Goal: Task Accomplishment & Management: Complete application form

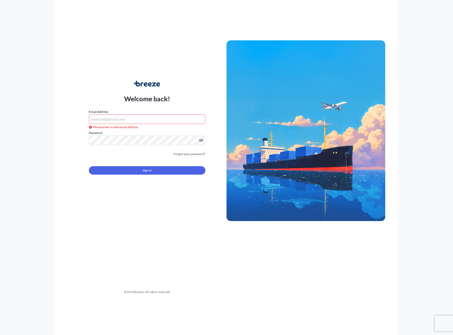
type input "[PERSON_NAME][EMAIL_ADDRESS][PERSON_NAME][DOMAIN_NAME]"
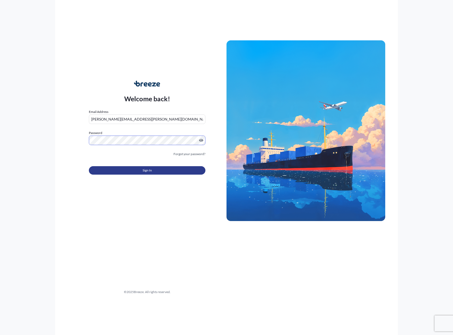
click at [149, 171] on span "Sign In" at bounding box center [147, 170] width 9 height 5
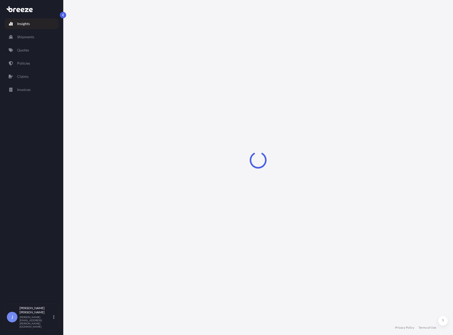
select select "2025"
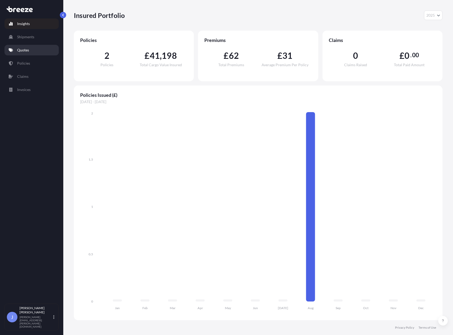
click at [25, 51] on p "Quotes" at bounding box center [23, 50] width 12 height 5
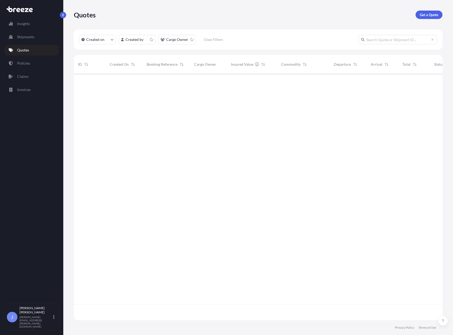
scroll to position [245, 365]
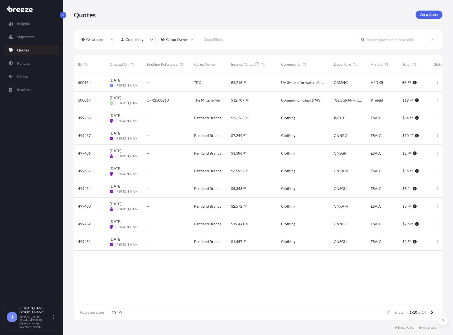
click at [259, 83] on div "€ 2 , 716 . 52" at bounding box center [252, 82] width 42 height 5
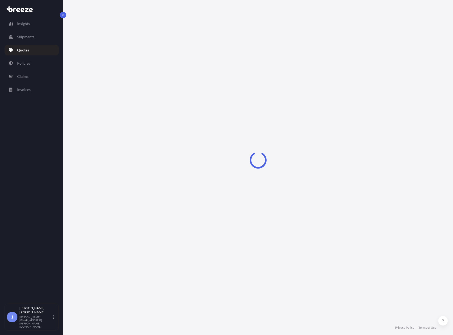
select select "Road"
select select "Air"
select select "1"
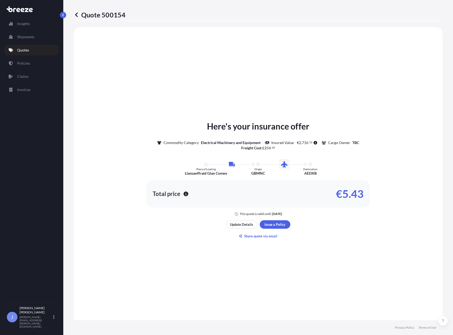
scroll to position [180, 0]
click at [249, 226] on p "Update Details" at bounding box center [241, 223] width 23 height 5
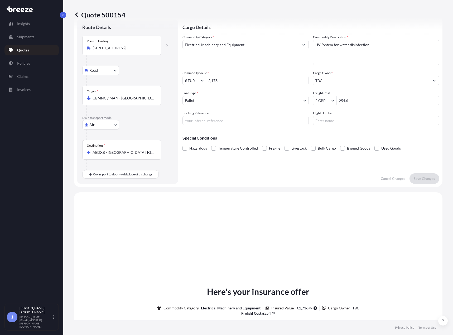
scroll to position [8, 0]
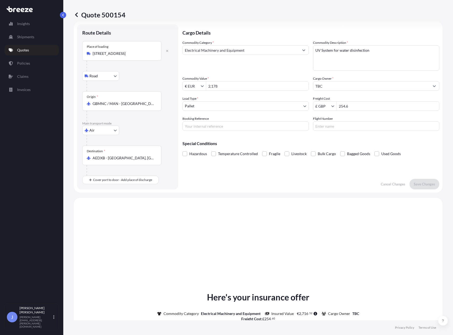
click at [350, 107] on input "254.6" at bounding box center [388, 106] width 102 height 10
type input "283.8"
drag, startPoint x: 218, startPoint y: 86, endPoint x: 195, endPoint y: 84, distance: 23.8
click at [195, 84] on div "€ EUR 2,178" at bounding box center [246, 86] width 126 height 10
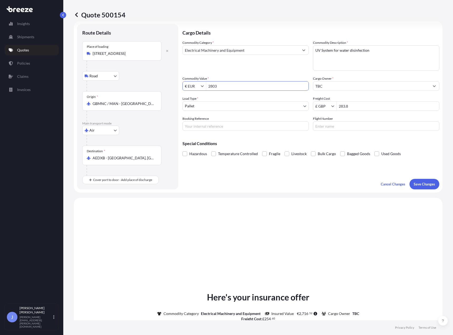
type input "2,803"
drag, startPoint x: 365, startPoint y: 107, endPoint x: 258, endPoint y: 103, distance: 106.5
click at [258, 103] on div "Commodity Category * Electrical Machinery and Equipment Commodity Description *…" at bounding box center [311, 85] width 257 height 91
click at [425, 182] on p "Save Changes" at bounding box center [424, 184] width 21 height 5
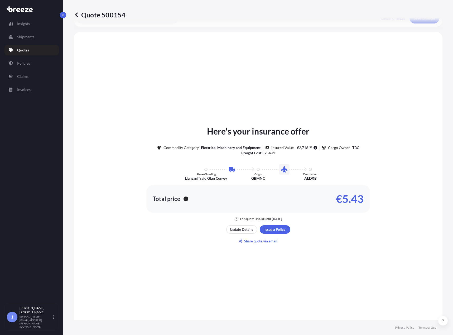
scroll to position [180, 0]
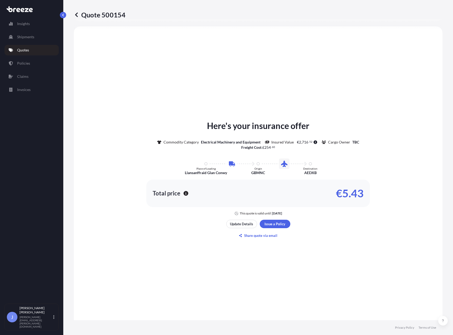
select select "Road"
select select "Air"
select select "1"
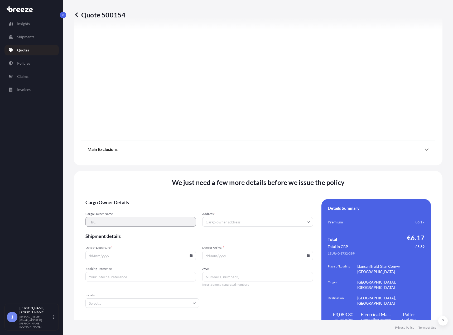
scroll to position [539, 0]
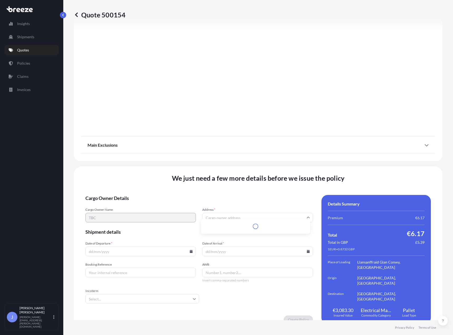
click at [215, 213] on input "Address *" at bounding box center [257, 218] width 111 height 10
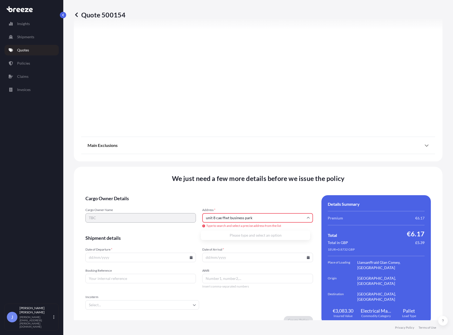
type input "unit 8 cae ffwt business park"
click at [124, 259] on input "Date of Departure *" at bounding box center [141, 258] width 111 height 10
click at [190, 258] on icon at bounding box center [191, 257] width 3 height 3
click at [129, 230] on button "1" at bounding box center [124, 228] width 8 height 8
type input "[DATE]"
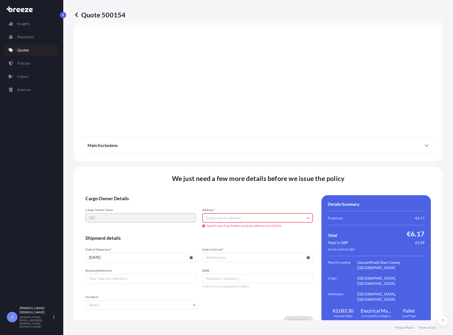
click at [307, 258] on icon at bounding box center [308, 257] width 3 height 3
click at [244, 231] on button "1" at bounding box center [240, 228] width 8 height 8
type input "[DATE]"
click at [155, 279] on input "Booking Reference" at bounding box center [141, 279] width 111 height 10
click at [157, 277] on input "Booking Reference" at bounding box center [141, 279] width 111 height 10
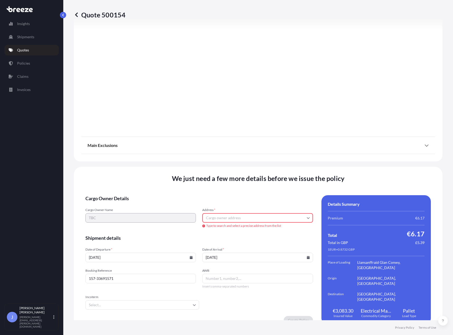
type input "157-33691571"
paste input "157-33691571"
type input "157-33691571"
click at [140, 307] on input "Incoterm" at bounding box center [143, 305] width 114 height 10
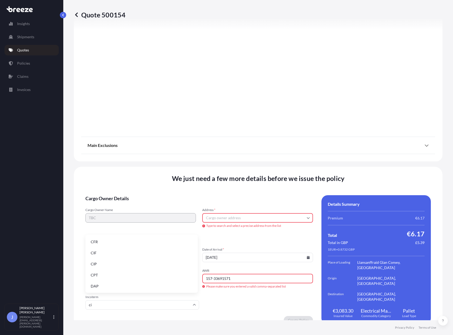
type input "cif"
click at [149, 284] on li "CIF" at bounding box center [142, 286] width 108 height 10
click at [230, 219] on input "Address *" at bounding box center [257, 218] width 111 height 10
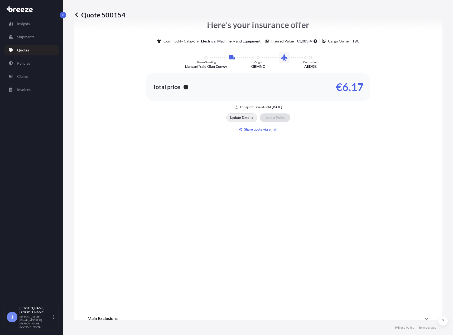
scroll to position [551, 0]
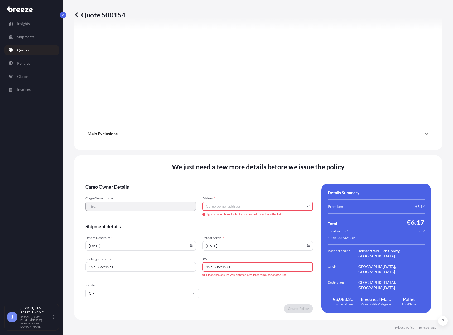
click at [258, 206] on input "Address *" at bounding box center [257, 207] width 111 height 10
click at [24, 51] on p "Quotes" at bounding box center [23, 50] width 12 height 5
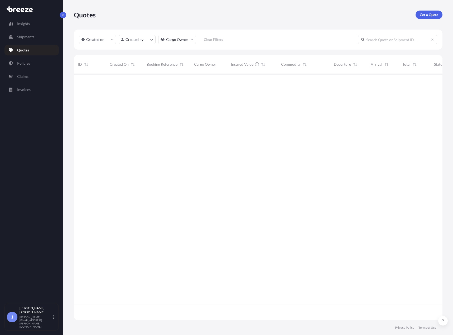
scroll to position [245, 365]
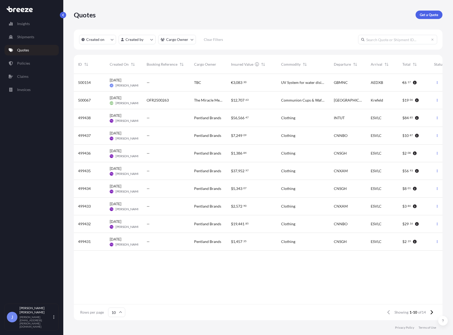
click at [136, 86] on span "[PERSON_NAME]" at bounding box center [128, 85] width 25 height 4
select select "Road"
select select "Air"
select select "1"
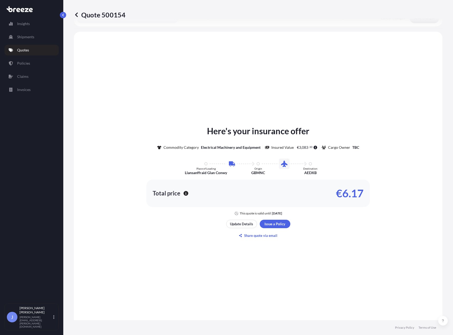
scroll to position [180, 0]
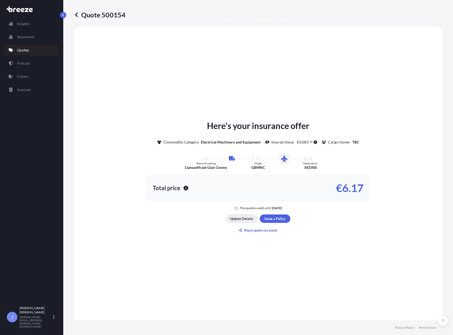
click at [238, 217] on p "Update Details" at bounding box center [241, 218] width 23 height 5
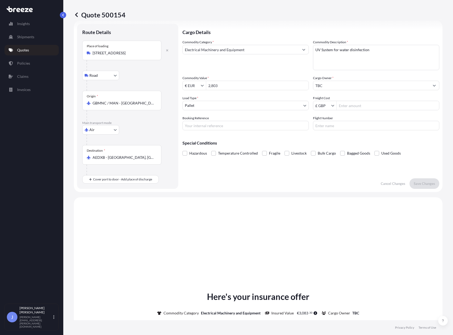
scroll to position [8, 0]
click at [319, 86] on input "TBC" at bounding box center [372, 86] width 116 height 10
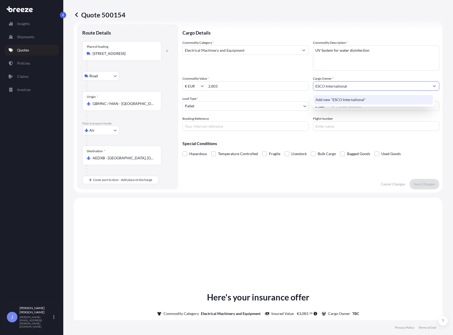
click at [344, 99] on span "Add new "ESCO International"" at bounding box center [341, 99] width 50 height 5
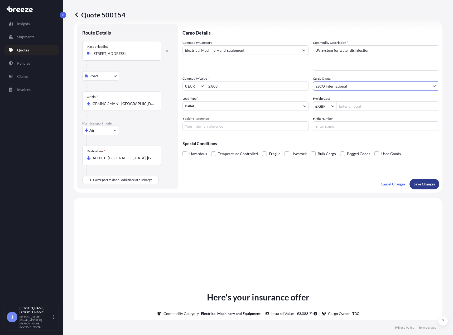
type input "ESCO International"
click at [421, 182] on p "Save Changes" at bounding box center [424, 184] width 21 height 5
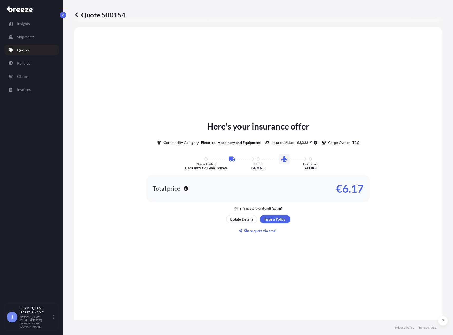
scroll to position [180, 0]
select select "Road"
select select "Air"
select select "1"
type input "€ EUR"
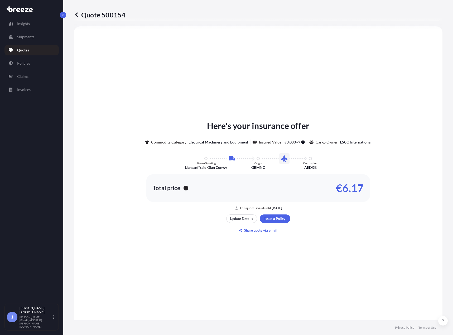
type input "£ GBP"
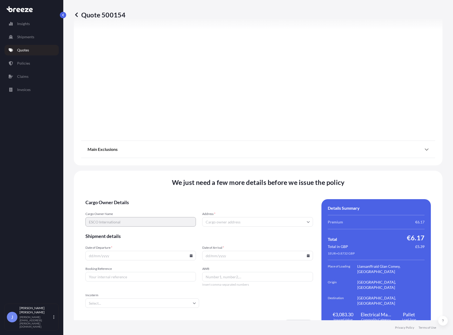
scroll to position [539, 0]
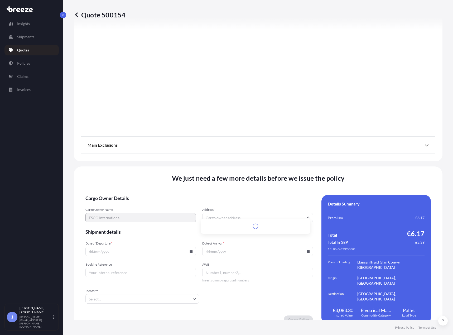
click at [264, 214] on input "Address *" at bounding box center [257, 218] width 111 height 10
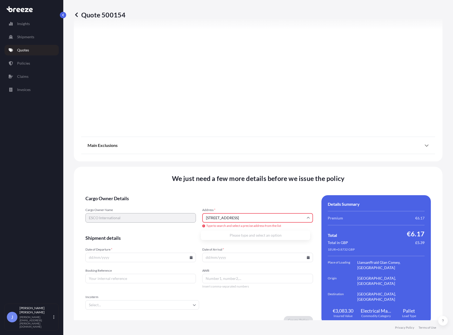
type input "[STREET_ADDRESS]"
click at [264, 214] on input "[STREET_ADDRESS]" at bounding box center [257, 218] width 111 height 10
click at [250, 205] on form "Cargo Owner Details Cargo Owner Name ESCO International Address * [STREET_ADDRE…" at bounding box center [200, 259] width 228 height 129
click at [123, 259] on input "Date of Departure *" at bounding box center [141, 258] width 111 height 10
click at [190, 258] on icon at bounding box center [191, 257] width 3 height 3
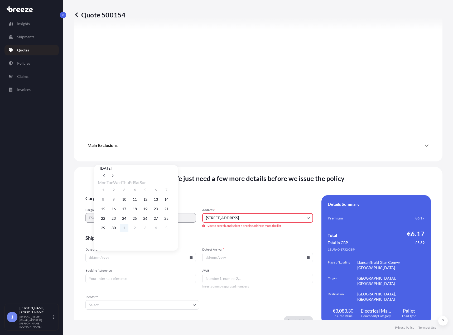
click at [127, 230] on button "1" at bounding box center [124, 228] width 8 height 8
type input "[DATE]"
click at [307, 257] on icon at bounding box center [308, 257] width 3 height 3
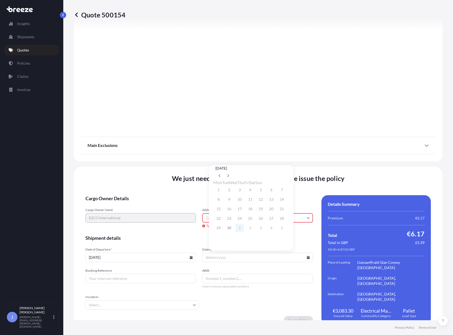
click at [244, 229] on button "1" at bounding box center [240, 228] width 8 height 8
type input "[DATE]"
click at [128, 275] on input "Booking Reference" at bounding box center [141, 279] width 111 height 10
click at [101, 281] on input "Booking Reference" at bounding box center [141, 279] width 111 height 10
type input "157-33691571"
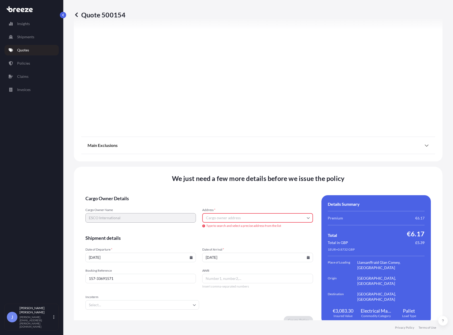
paste input "157-33691571"
type input "157-33691571"
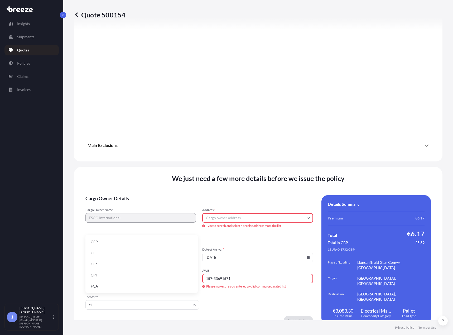
type input "cif"
click at [104, 283] on li "CIF" at bounding box center [142, 286] width 108 height 10
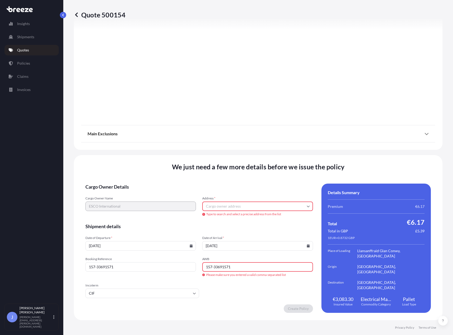
click at [248, 209] on input "Address *" at bounding box center [257, 207] width 111 height 10
paste input "157-33691571"
type input "157-33691571"
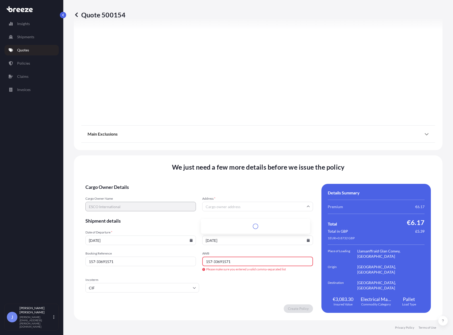
scroll to position [539, 0]
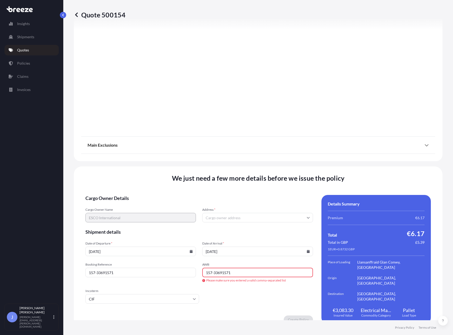
click at [236, 213] on input "Address *" at bounding box center [257, 218] width 111 height 10
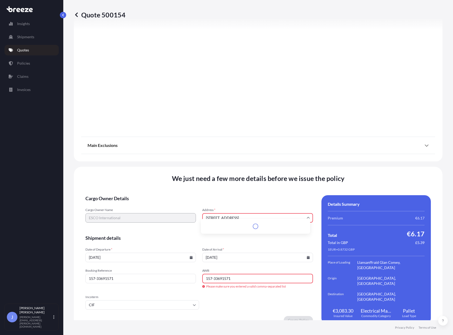
scroll to position [551, 0]
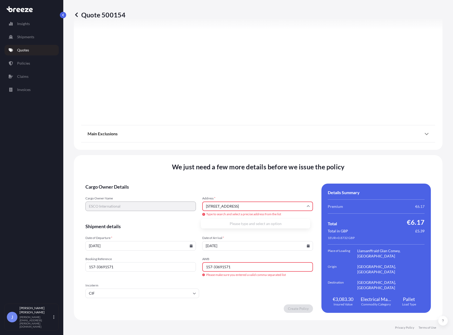
type input "[STREET_ADDRESS]"
click at [212, 267] on input "157-33691571" at bounding box center [257, 267] width 111 height 10
type input "15733691571"
click at [240, 208] on input "Address *" at bounding box center [257, 207] width 111 height 10
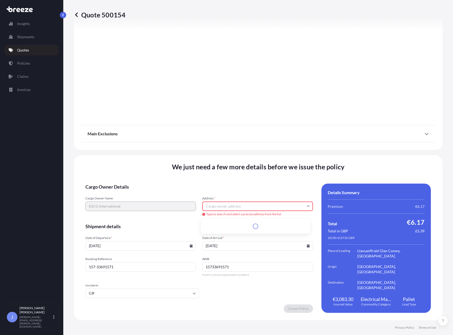
paste input "[STREET_ADDRESS]"
type input "[STREET_ADDRESS]"
click at [270, 186] on span "Cargo Owner Details" at bounding box center [200, 187] width 228 height 6
drag, startPoint x: 294, startPoint y: 203, endPoint x: 171, endPoint y: 189, distance: 123.8
click at [171, 189] on form "Cargo Owner Details Cargo Owner Name ESCO International Address * [STREET_ADDRE…" at bounding box center [200, 248] width 228 height 129
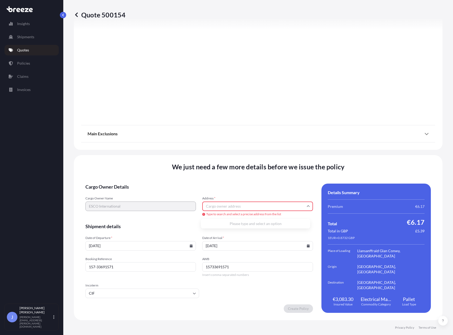
click at [232, 194] on form "Cargo Owner Details Cargo Owner Name ESCO International Address * Type to searc…" at bounding box center [200, 248] width 228 height 129
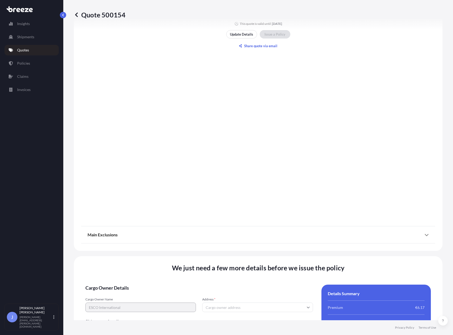
scroll to position [434, 0]
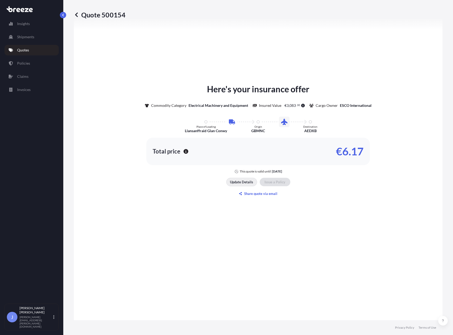
click at [240, 180] on p "Update Details" at bounding box center [241, 181] width 23 height 5
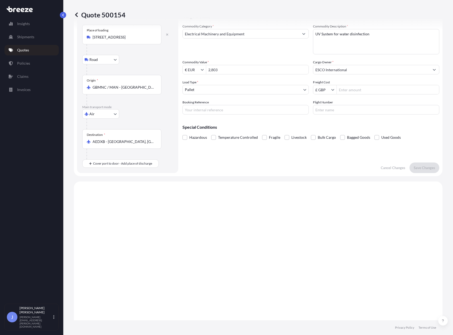
scroll to position [8, 0]
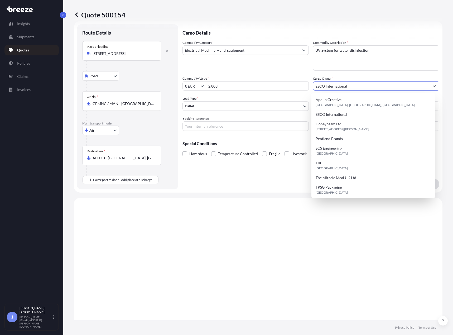
click at [339, 84] on input "ESCO International" at bounding box center [372, 86] width 116 height 10
click at [348, 83] on input "ESCO International" at bounding box center [372, 86] width 116 height 10
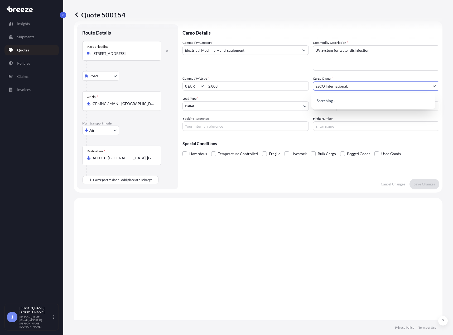
paste input "[STREET_ADDRESS]"
click at [355, 101] on span "Add new "ESCO International, [STREET_ADDRESS]"" at bounding box center [358, 99] width 85 height 5
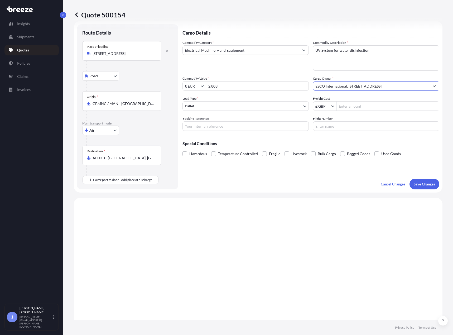
type input "ESCO International, [STREET_ADDRESS]"
click at [418, 187] on button "Save Changes" at bounding box center [425, 184] width 30 height 11
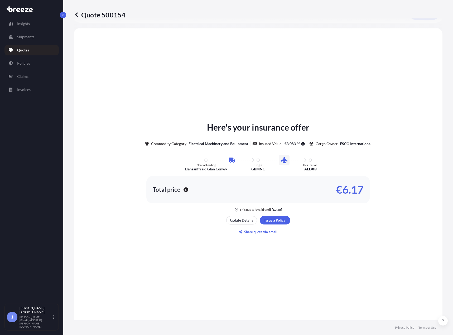
scroll to position [180, 0]
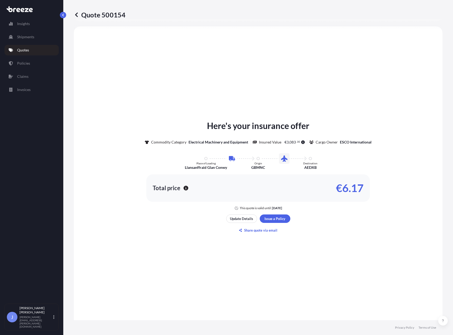
select select "Road"
select select "Air"
select select "1"
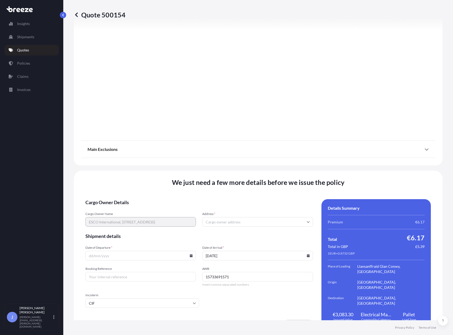
scroll to position [539, 0]
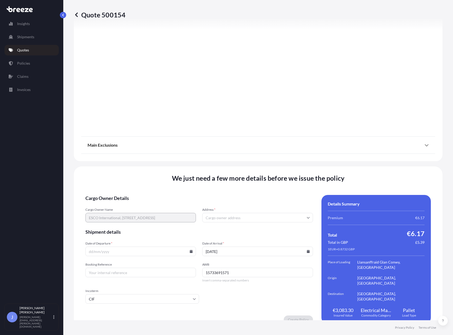
click at [255, 213] on input "Address *" at bounding box center [257, 218] width 111 height 10
paste input "[STREET_ADDRESS]"
type input "[STREET_ADDRESS]"
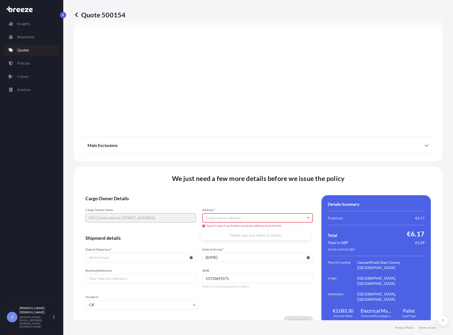
click at [251, 203] on form "Cargo Owner Details Cargo Owner Name ESCO International, [STREET_ADDRESS] Addre…" at bounding box center [200, 259] width 228 height 129
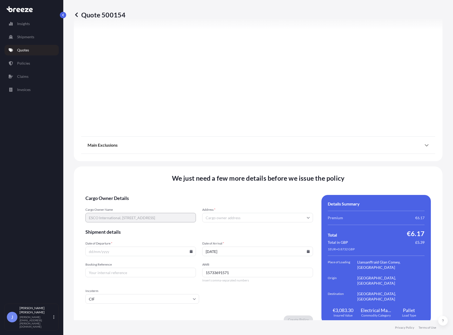
click at [233, 213] on input "Address *" at bounding box center [257, 218] width 111 height 10
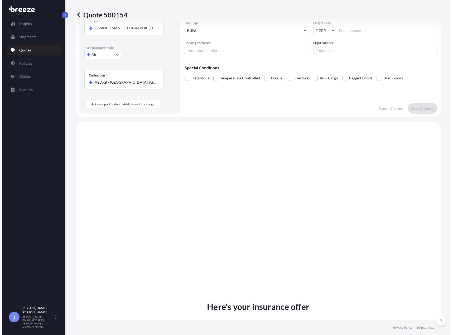
scroll to position [0, 0]
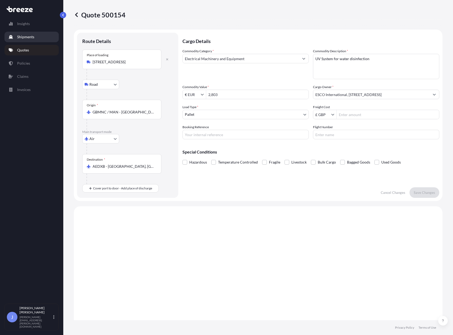
click at [27, 36] on p "Shipments" at bounding box center [25, 36] width 17 height 5
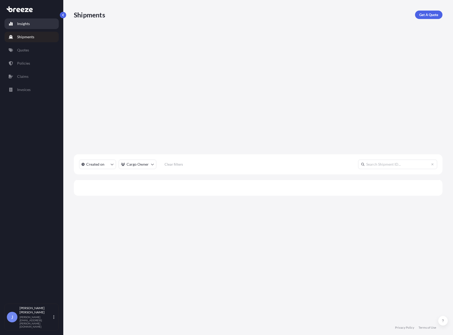
scroll to position [262, 365]
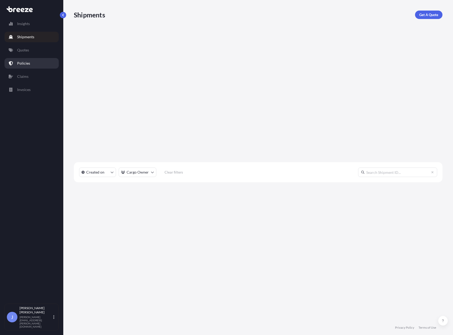
click at [28, 64] on p "Policies" at bounding box center [23, 63] width 13 height 5
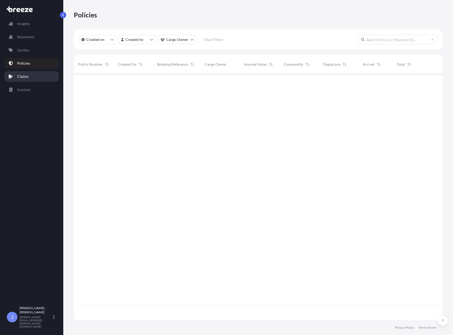
scroll to position [245, 365]
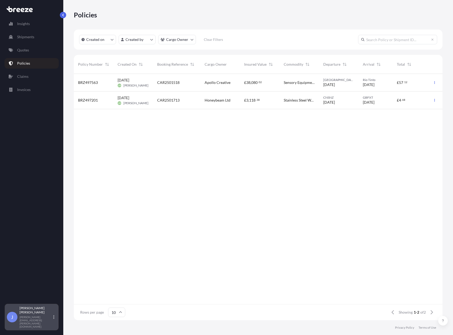
click at [42, 325] on p "[PERSON_NAME][EMAIL_ADDRESS][PERSON_NAME][DOMAIN_NAME]" at bounding box center [36, 322] width 33 height 13
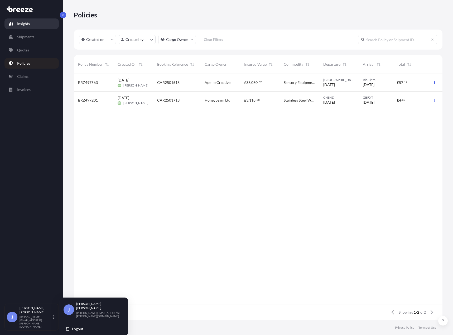
click at [27, 25] on p "Insights" at bounding box center [23, 23] width 13 height 5
select select "2025"
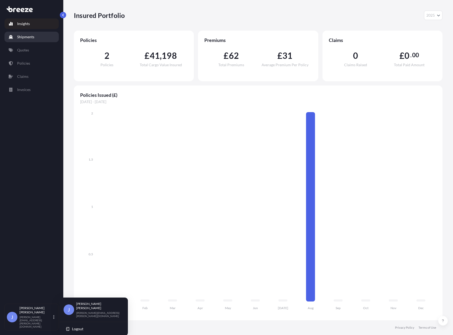
click at [35, 37] on link "Shipments" at bounding box center [31, 37] width 54 height 11
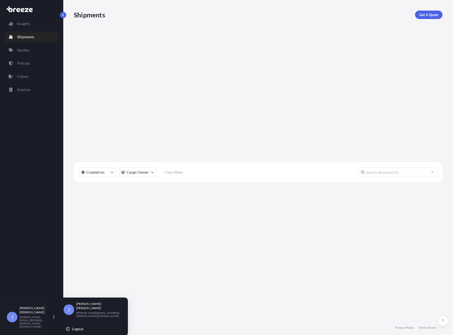
scroll to position [262, 365]
click at [30, 50] on link "Quotes" at bounding box center [31, 50] width 54 height 11
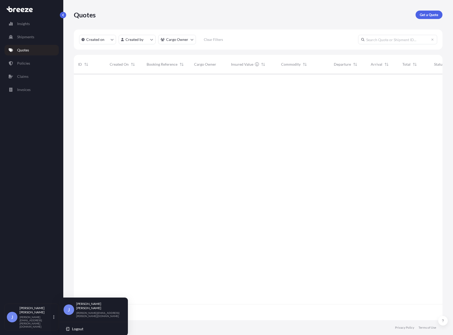
scroll to position [245, 365]
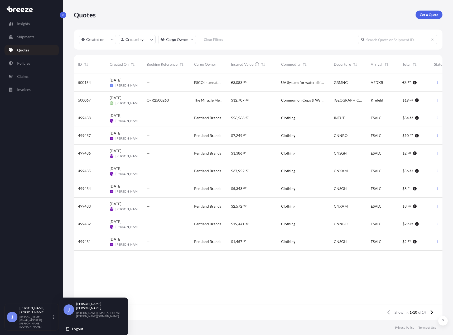
click at [195, 81] on span "ESCO International, [STREET_ADDRESS]" at bounding box center [208, 82] width 29 height 5
select select "Road"
select select "Air"
select select "1"
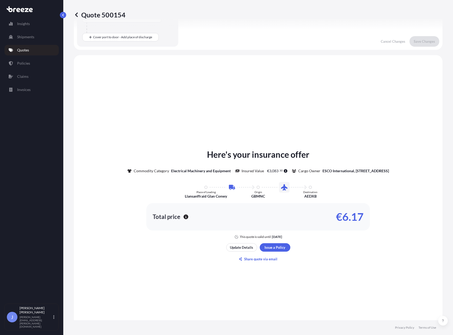
scroll to position [48, 0]
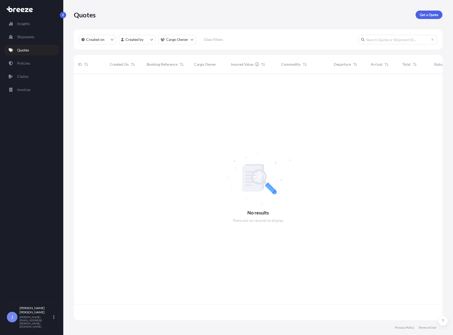
scroll to position [245, 365]
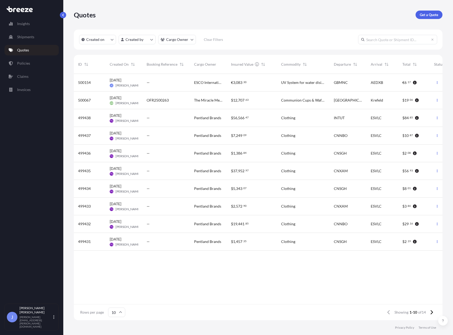
click at [194, 99] on div "The Miracle Meal UK Ltd" at bounding box center [208, 101] width 37 height 18
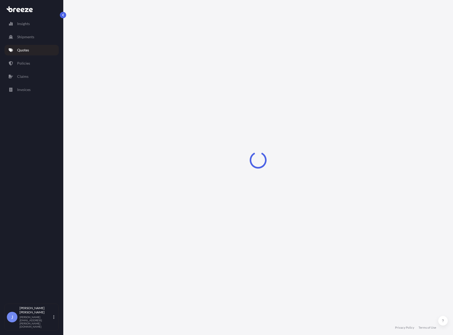
select select "Road"
select select "2"
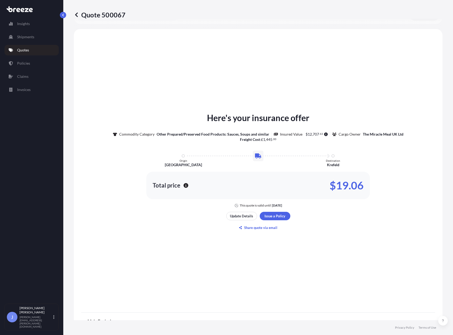
scroll to position [173, 0]
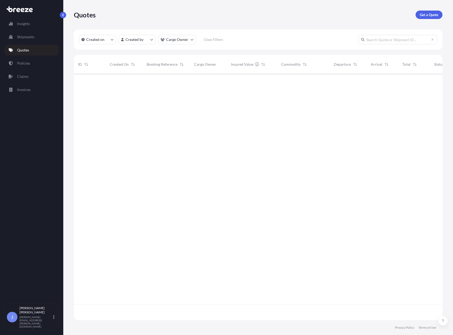
scroll to position [245, 365]
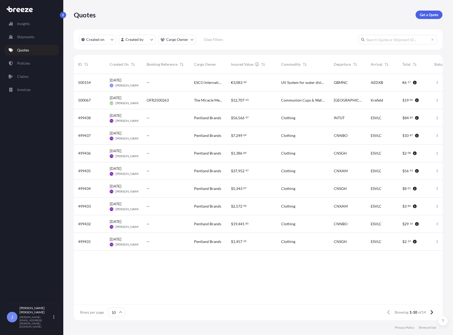
click at [262, 82] on div "€ 3 , 083 . 30" at bounding box center [252, 82] width 42 height 5
select select "Road"
select select "Air"
select select "1"
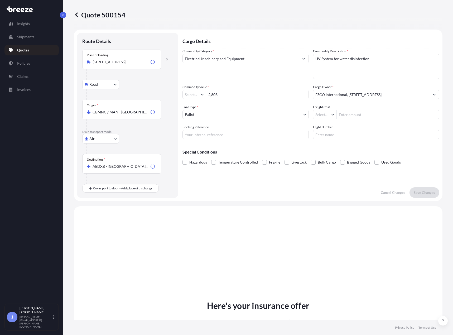
type input "€ EUR"
type input "£ GBP"
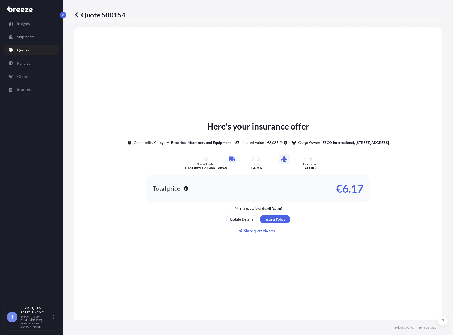
scroll to position [180, 0]
click at [246, 217] on p "Update Details" at bounding box center [241, 218] width 23 height 5
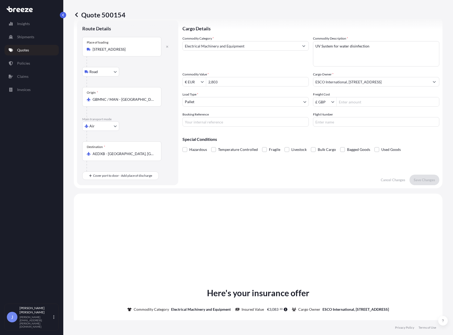
scroll to position [8, 0]
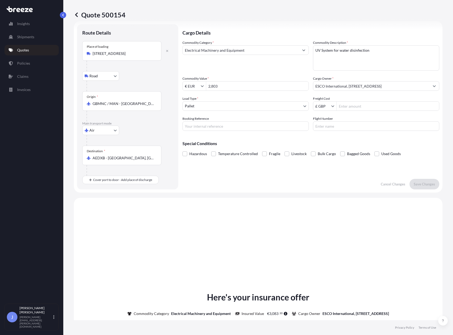
click at [118, 51] on input "[STREET_ADDRESS]" at bounding box center [124, 53] width 62 height 5
type input "[STREET_ADDRESS]"
click at [134, 70] on b "[STREET_ADDRESS]" at bounding box center [116, 71] width 33 height 4
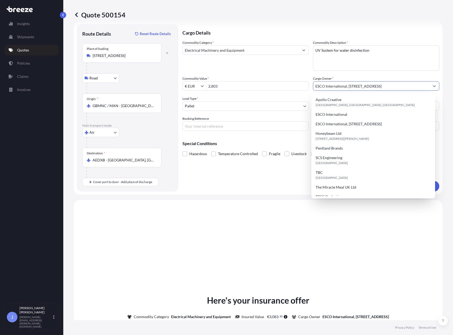
scroll to position [0, 8]
drag, startPoint x: 385, startPoint y: 84, endPoint x: 452, endPoint y: 88, distance: 67.7
click at [453, 93] on html "1 option available. 9 options available. Insights Shipments Quotes Policies Cla…" at bounding box center [226, 167] width 453 height 335
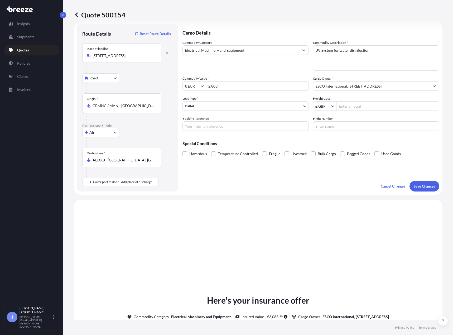
click at [208, 107] on body "9 options available. Insights Shipments Quotes Policies Claims Invoices J [PERS…" at bounding box center [226, 167] width 453 height 335
click at [420, 185] on p "Save Changes" at bounding box center [424, 186] width 21 height 5
select select "Road"
select select "Air"
select select "1"
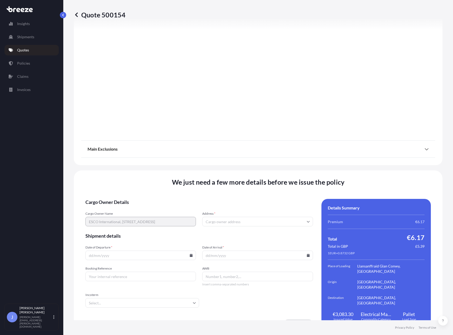
scroll to position [539, 0]
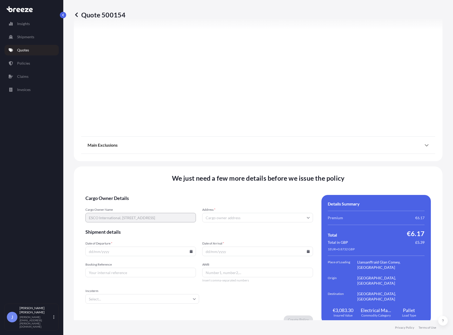
click at [252, 215] on input "Address *" at bounding box center [257, 218] width 111 height 10
paste input "[STREET_ADDRESS]"
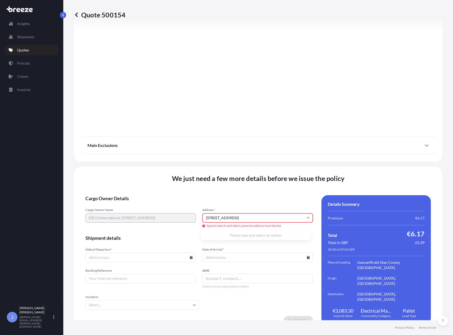
click at [192, 215] on div "Cargo Owner Name ESCO International, [STREET_ADDRESS] Address * [STREET_ADDRESS…" at bounding box center [200, 218] width 228 height 21
drag, startPoint x: 244, startPoint y: 218, endPoint x: 203, endPoint y: 217, distance: 40.9
click at [203, 217] on input "[STREET_ADDRESS]" at bounding box center [257, 218] width 111 height 10
click at [255, 238] on li "[STREET_ADDRESS]" at bounding box center [255, 238] width 105 height 10
type input "[STREET_ADDRESS]"
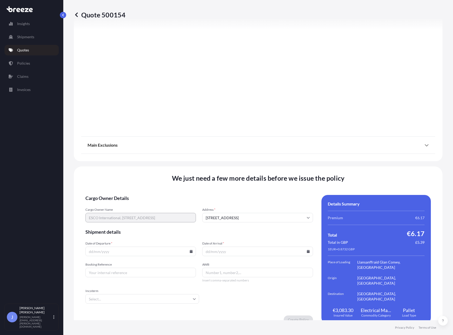
click at [114, 247] on input "Date of Departure *" at bounding box center [141, 252] width 111 height 10
click at [190, 250] on icon at bounding box center [191, 251] width 3 height 3
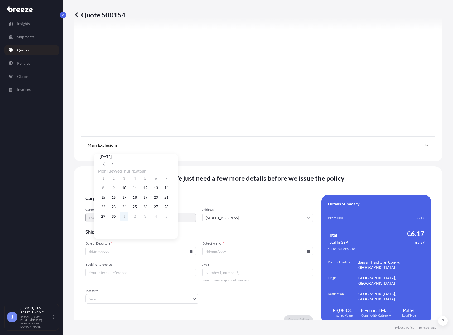
click at [128, 220] on button "1" at bounding box center [124, 216] width 8 height 8
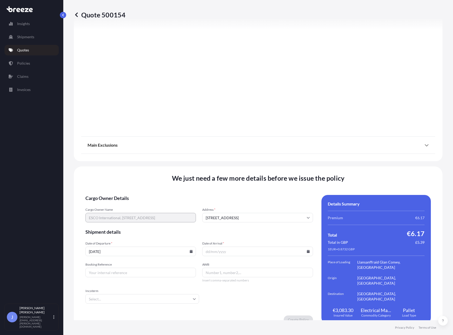
type input "[DATE]"
click at [308, 247] on input "Date of Arrival *" at bounding box center [257, 252] width 111 height 10
click at [307, 250] on icon at bounding box center [308, 251] width 3 height 3
click at [241, 218] on button "1" at bounding box center [240, 216] width 8 height 8
type input "[DATE]"
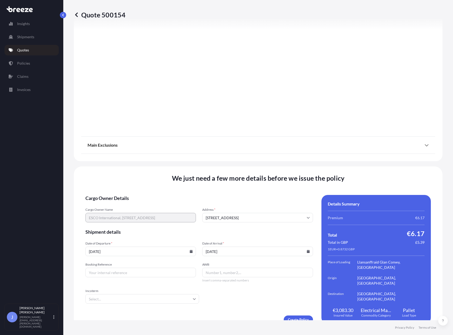
click at [164, 271] on input "Booking Reference" at bounding box center [141, 273] width 111 height 10
click at [124, 268] on input "Booking Reference" at bounding box center [141, 273] width 111 height 10
type input "15733691571"
paste input "15733691571"
type input "15733691571"
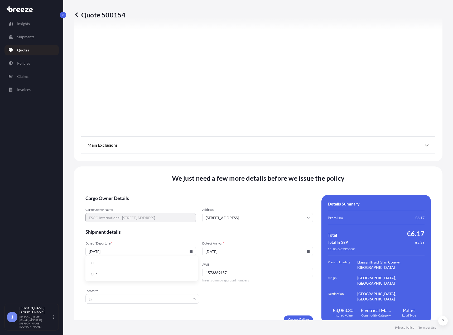
type input "cif"
click at [107, 310] on li "CIF" at bounding box center [142, 307] width 108 height 10
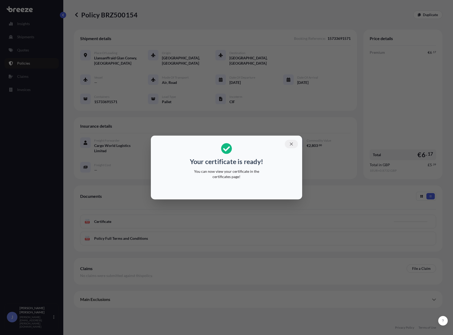
click at [294, 144] on icon "button" at bounding box center [291, 144] width 5 height 5
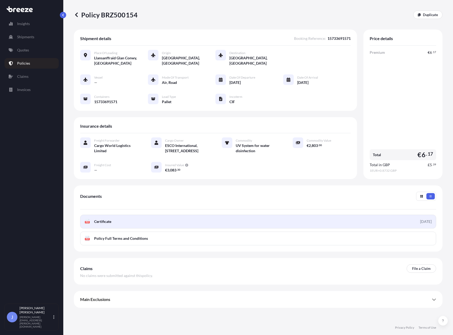
click at [105, 224] on span "Certificate" at bounding box center [102, 221] width 17 height 5
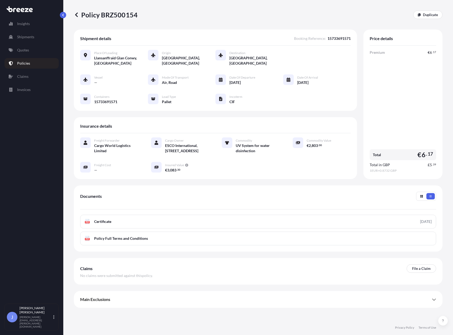
click at [247, 31] on div "Shipment details Booking Reference : 15733691571 Place of Loading [GEOGRAPHIC_D…" at bounding box center [215, 70] width 283 height 81
